Goal: Information Seeking & Learning: Check status

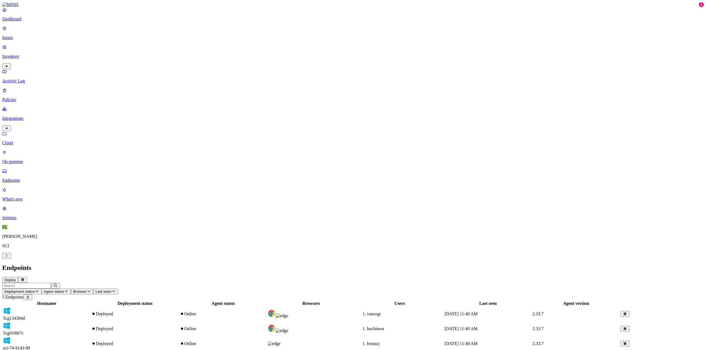
click at [28, 21] on p "Dashboard" at bounding box center [352, 19] width 701 height 5
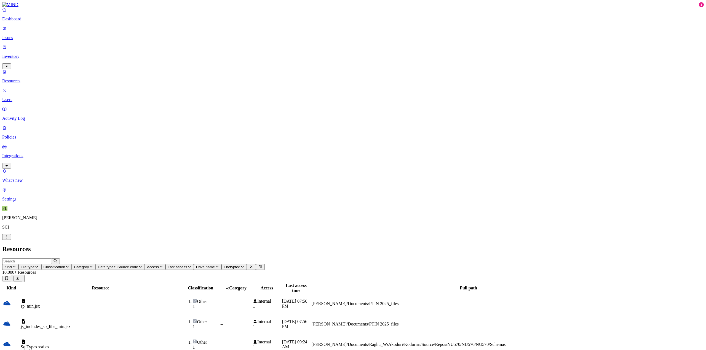
click at [29, 79] on p "Resources" at bounding box center [352, 81] width 701 height 5
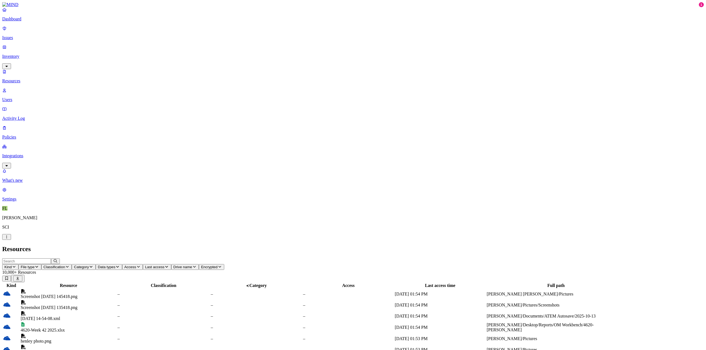
click at [13, 21] on p "Dashboard" at bounding box center [352, 19] width 701 height 5
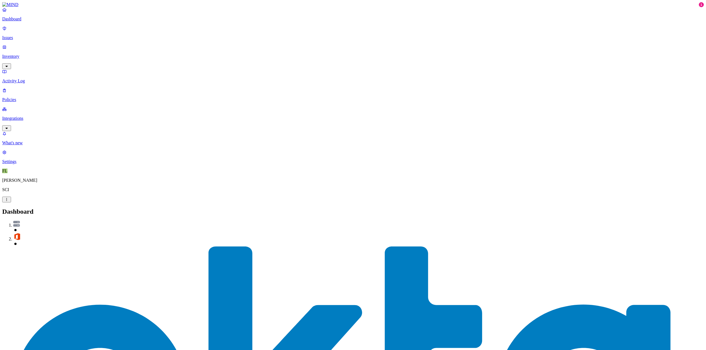
click at [21, 36] on p "Issues" at bounding box center [352, 37] width 701 height 5
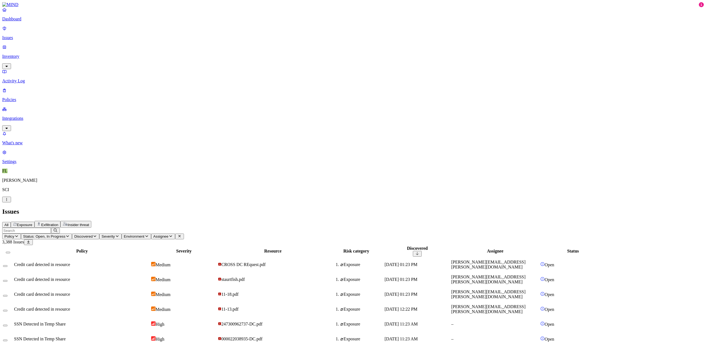
click at [58, 223] on span "Exfiltration" at bounding box center [49, 225] width 17 height 4
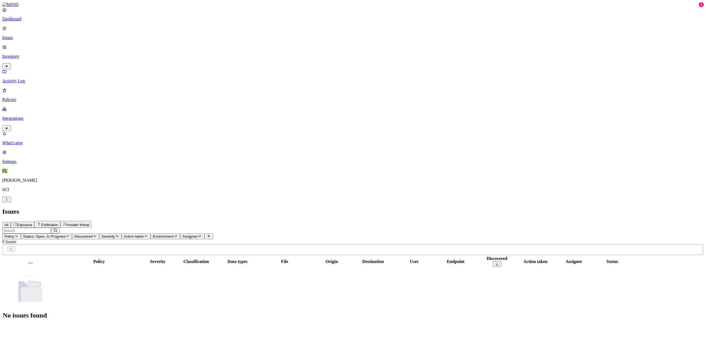
click at [65, 235] on span "Status: Open, In Progress" at bounding box center [44, 237] width 42 height 4
click at [143, 82] on button "button" at bounding box center [145, 83] width 4 height 2
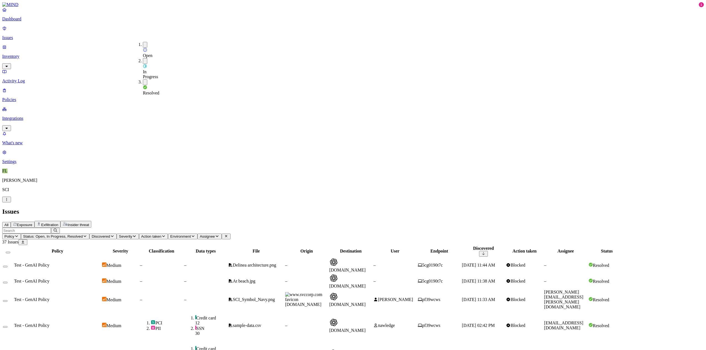
click at [386, 208] on h2 "Issues" at bounding box center [352, 211] width 701 height 7
click at [416, 246] on th "User" at bounding box center [395, 251] width 44 height 11
click at [215, 235] on span "Assignee" at bounding box center [207, 237] width 15 height 4
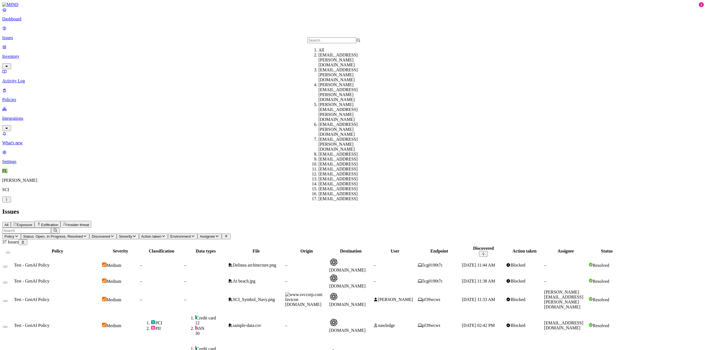
click at [275, 221] on div "All Exposure Exfiltration Insider threat" at bounding box center [352, 224] width 701 height 7
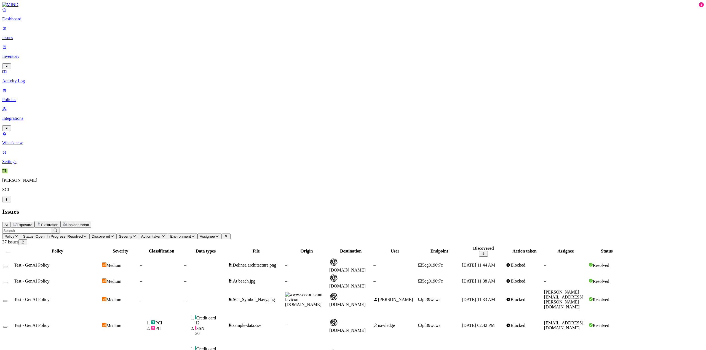
scroll to position [48, 0]
